Goal: Information Seeking & Learning: Learn about a topic

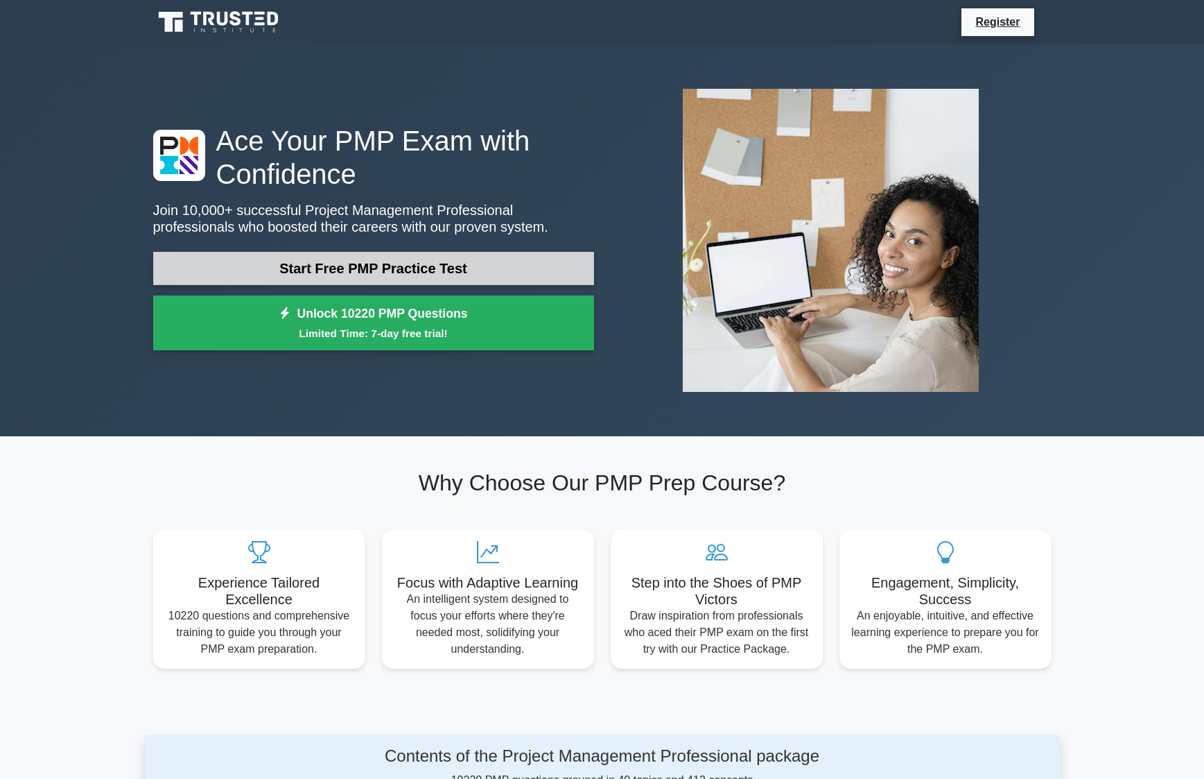
click at [401, 255] on link "Start Free PMP Practice Test" at bounding box center [373, 268] width 441 height 33
click at [393, 268] on link "Start Free PMP Practice Test" at bounding box center [373, 268] width 441 height 33
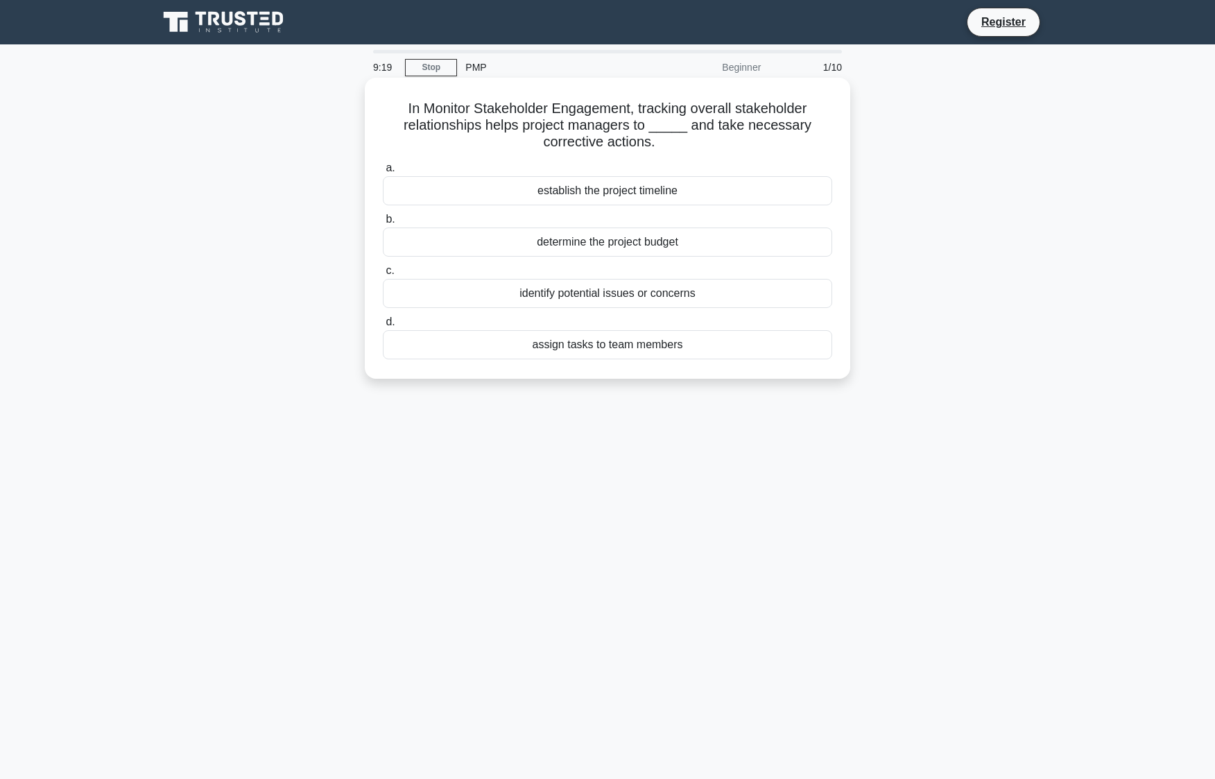
click at [584, 194] on div "establish the project timeline" at bounding box center [607, 190] width 449 height 29
click at [383, 173] on input "a. establish the project timeline" at bounding box center [383, 168] width 0 height 9
